Goal: Communication & Community: Answer question/provide support

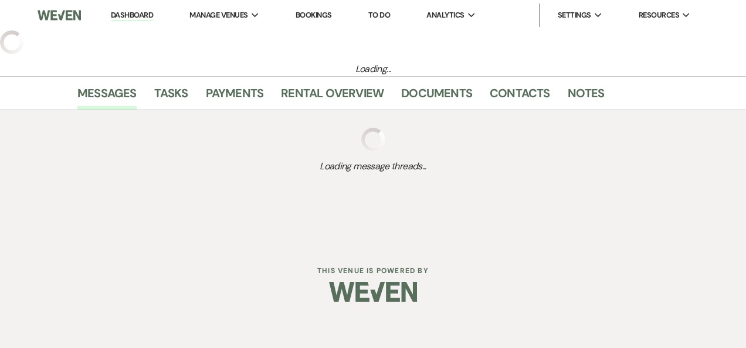
click at [128, 11] on link "Dashboard" at bounding box center [132, 15] width 42 height 11
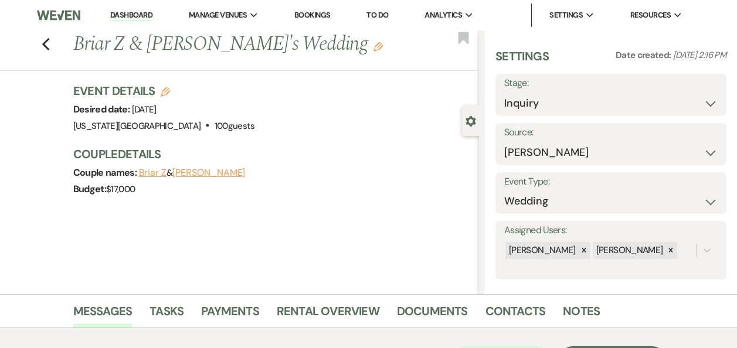
select select "17"
click at [134, 15] on link "Dashboard" at bounding box center [131, 15] width 42 height 11
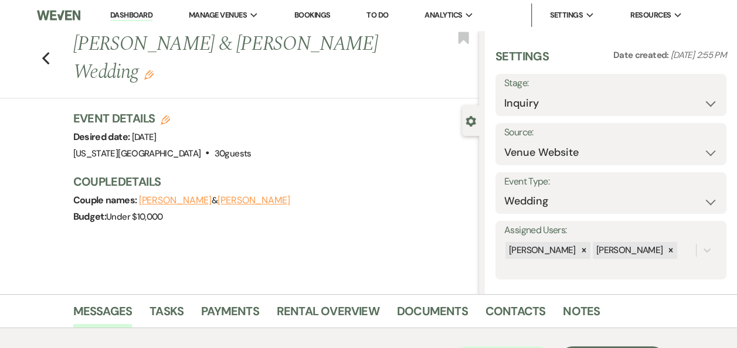
click at [139, 16] on link "Dashboard" at bounding box center [131, 15] width 42 height 11
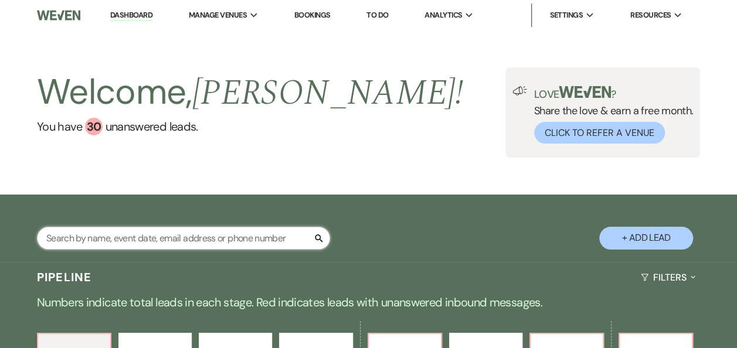
click at [194, 237] on input "text" at bounding box center [183, 238] width 293 height 23
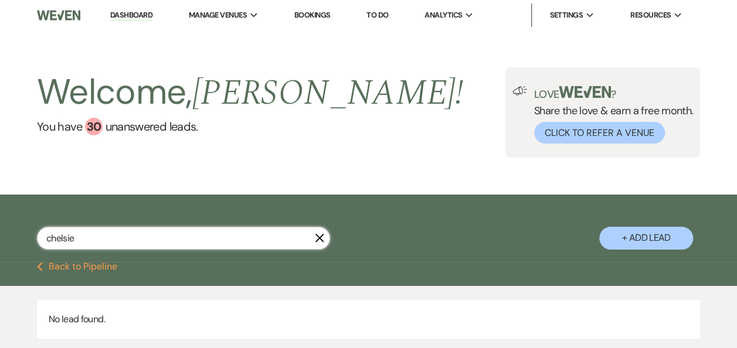
type input "chelsie"
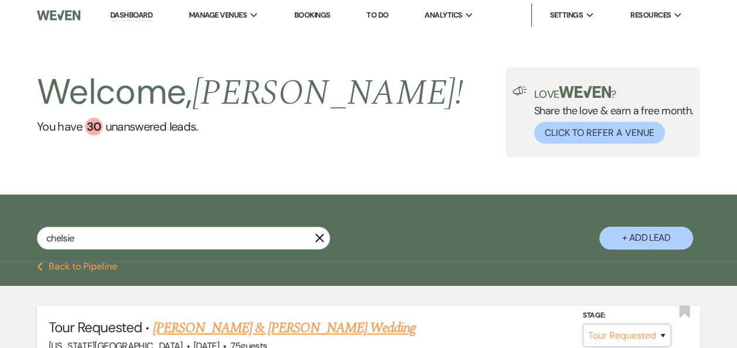
click at [665, 334] on select "Inquiry Follow Up Tour Requested Tour Confirmed Toured Proposal Sent Booked Lost" at bounding box center [627, 335] width 88 height 23
select select "5"
click at [583, 324] on select "Inquiry Follow Up Tour Requested Tour Confirmed Toured Proposal Sent Booked Lost" at bounding box center [627, 335] width 88 height 23
click at [641, 328] on button "Save" at bounding box center [647, 335] width 59 height 23
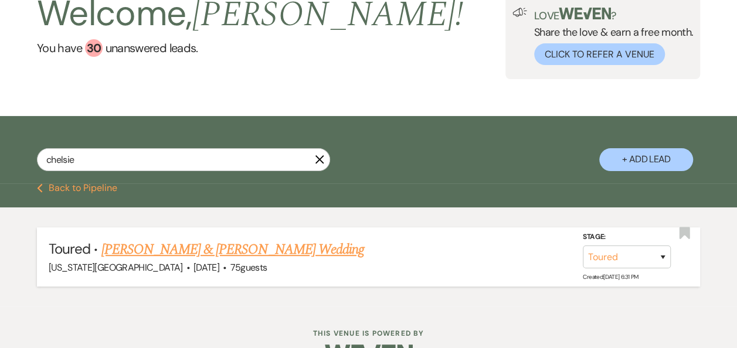
scroll to position [111, 0]
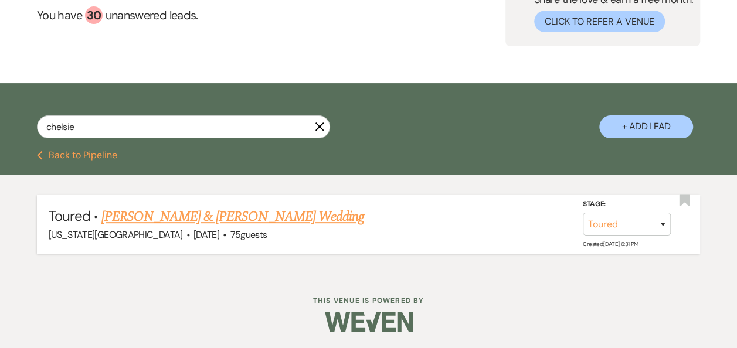
click at [195, 217] on link "Shelby & Chelsie Laws's Wedding" at bounding box center [232, 216] width 263 height 21
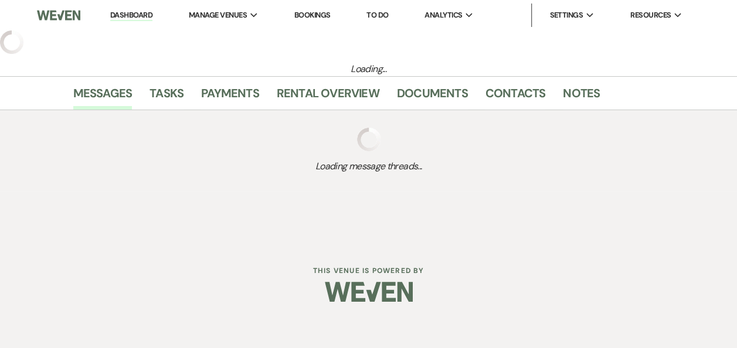
select select "5"
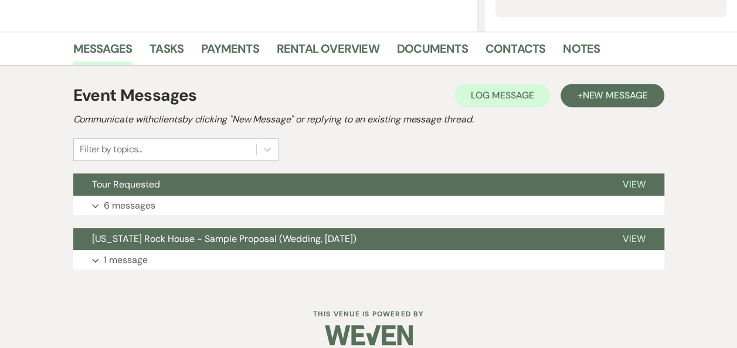
scroll to position [277, 0]
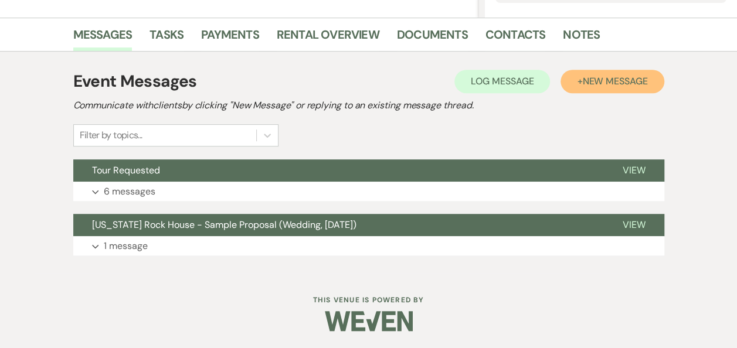
click at [598, 82] on span "New Message" at bounding box center [614, 81] width 65 height 12
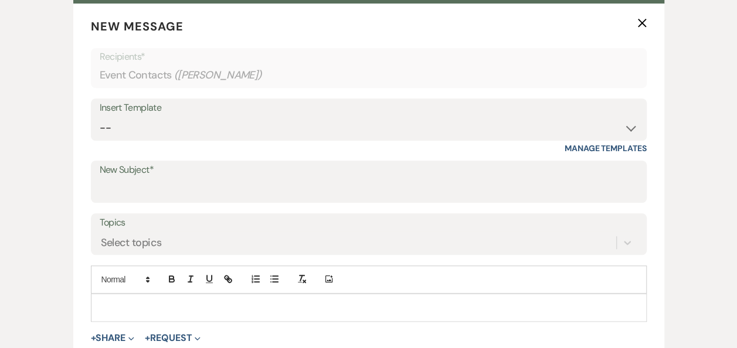
scroll to position [470, 0]
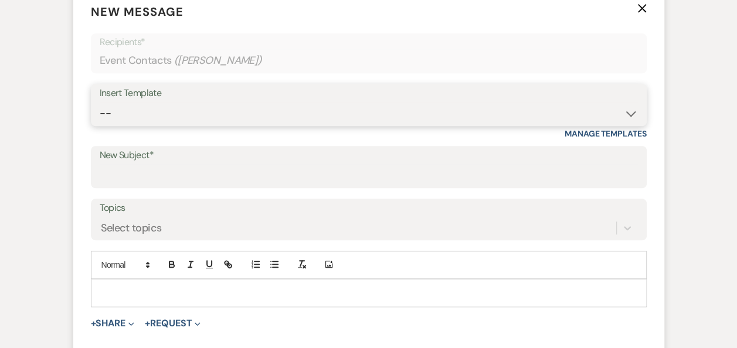
click at [630, 114] on select "-- Weven Planning Portal Introduction (Booked Events) Follow Up Booking Procedu…" at bounding box center [369, 113] width 538 height 23
select select "703"
click at [100, 102] on select "-- Weven Planning Portal Introduction (Booked Events) Follow Up Booking Procedu…" at bounding box center [369, 113] width 538 height 23
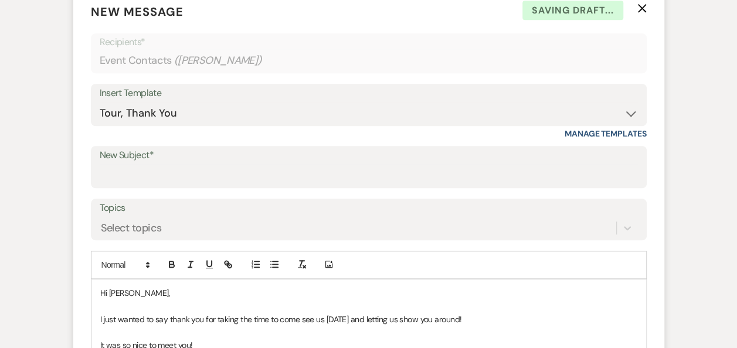
click at [246, 275] on div "Add Photo" at bounding box center [369, 265] width 556 height 28
click at [208, 287] on p "Hi Chelsie," at bounding box center [368, 293] width 537 height 13
click at [347, 321] on p "I just wanted to say thank you for taking the time to come see us yesterday and…" at bounding box center [368, 319] width 537 height 13
click at [225, 346] on p "It was so nice to meet you!" at bounding box center [368, 345] width 537 height 13
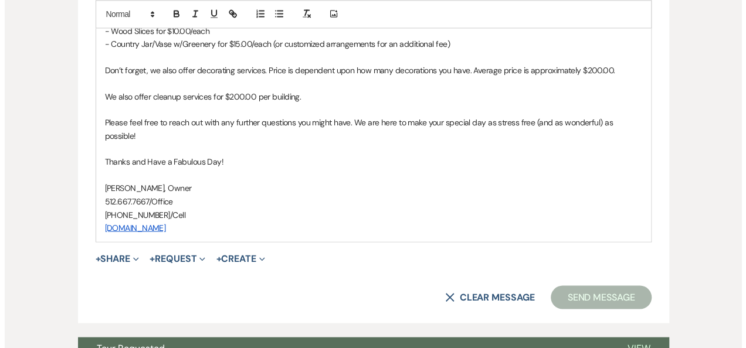
scroll to position [912, 0]
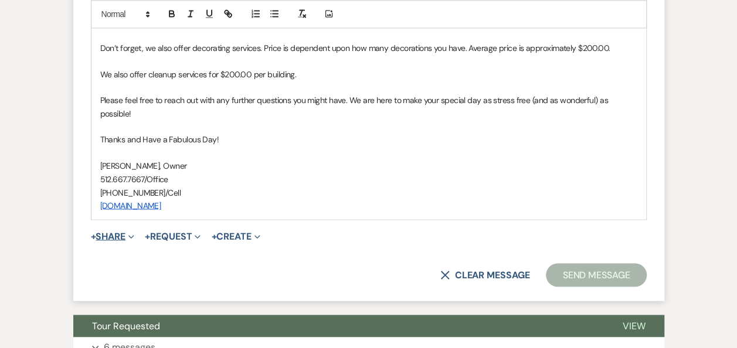
click at [114, 232] on button "+ Share Expand" at bounding box center [113, 236] width 44 height 9
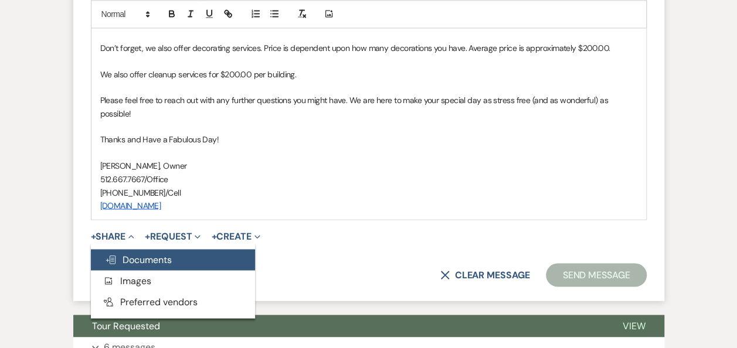
click at [137, 253] on span "Doc Upload Documents" at bounding box center [138, 259] width 67 height 12
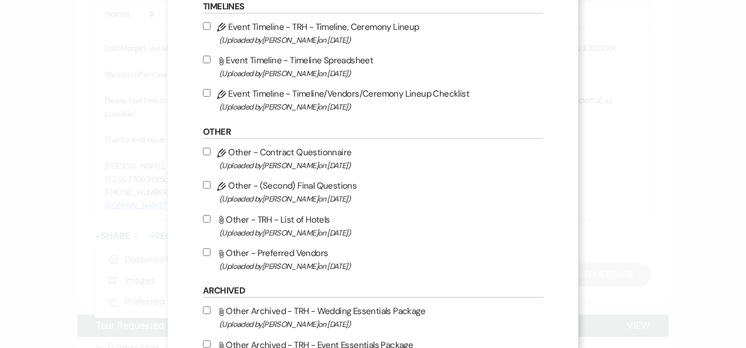
scroll to position [531, 0]
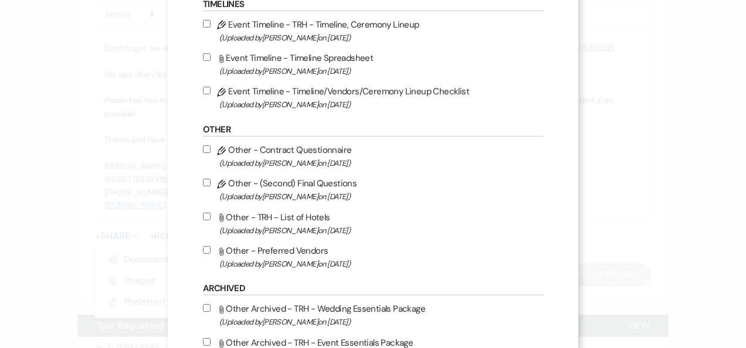
click at [203, 249] on input "Attach File Other - Preferred Vendors (Uploaded by Erin Abel on Jan 10th, 2023 )" at bounding box center [207, 250] width 8 height 8
checkbox input "true"
click at [203, 216] on input "Attach File Other - TRH - List of Hotels (Uploaded by Erin Abel on Oct 6th, 202…" at bounding box center [207, 217] width 8 height 8
checkbox input "true"
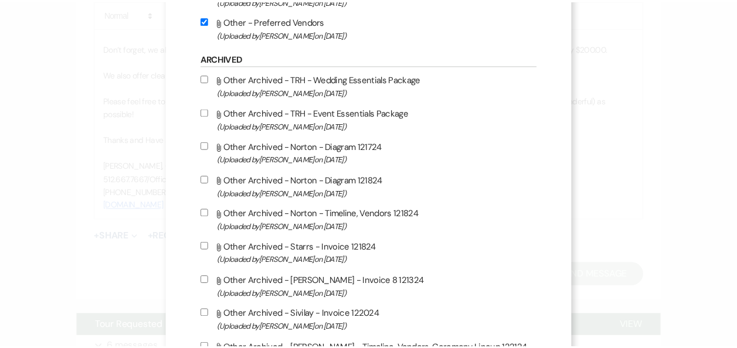
scroll to position [1052, 0]
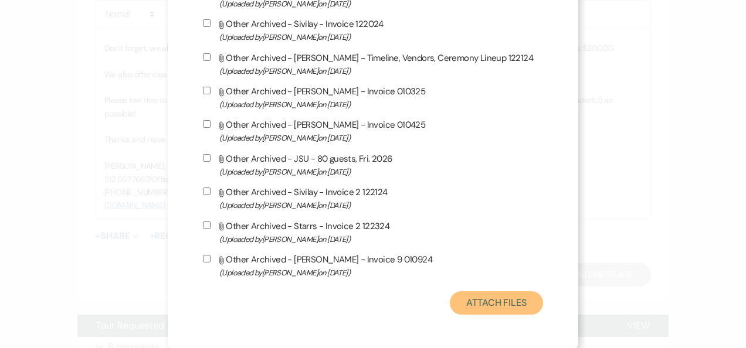
click at [497, 303] on button "Attach Files" at bounding box center [496, 303] width 93 height 23
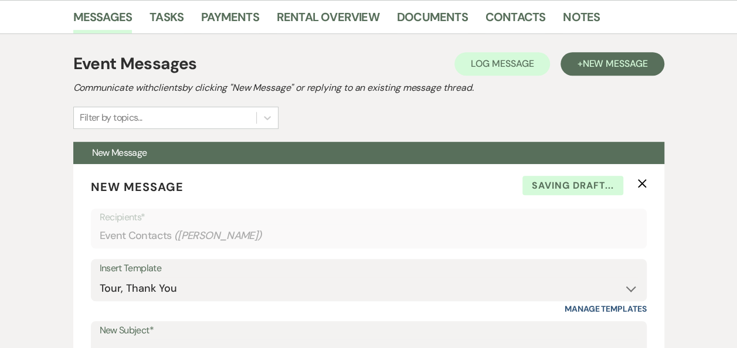
scroll to position [340, 0]
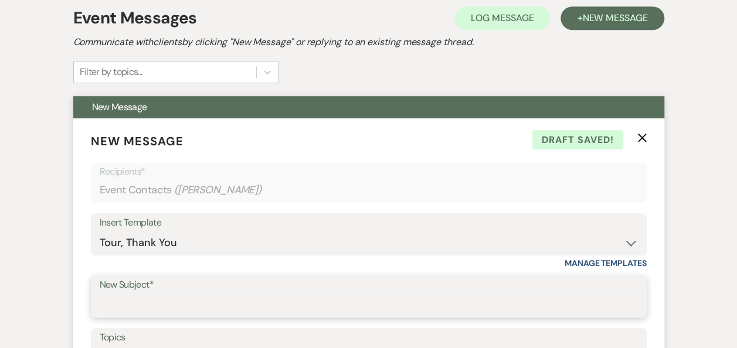
click at [249, 303] on input "New Subject*" at bounding box center [369, 305] width 538 height 23
type input "Texas Rock House - Thank You!"
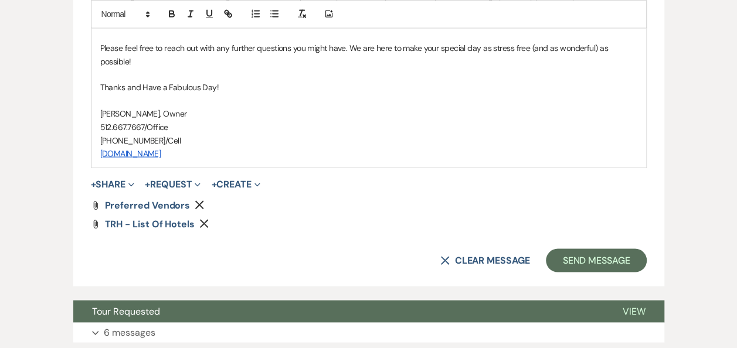
scroll to position [996, 0]
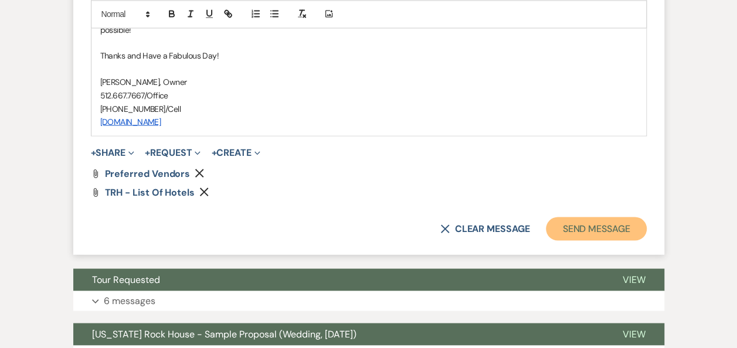
click at [598, 217] on button "Send Message" at bounding box center [596, 228] width 100 height 23
